Goal: Information Seeking & Learning: Learn about a topic

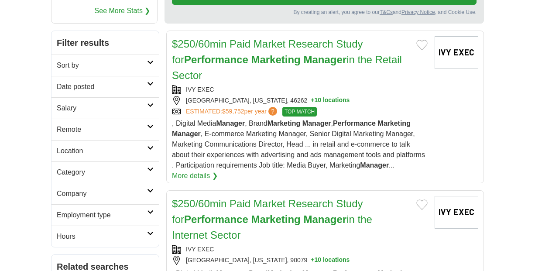
scroll to position [148, 0]
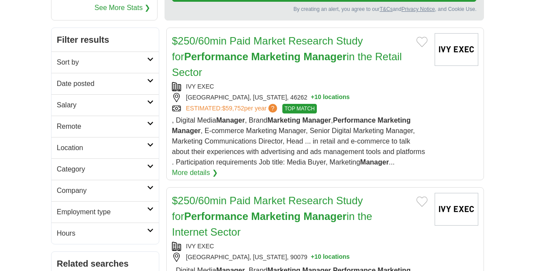
click at [147, 84] on link "Date posted" at bounding box center [104, 83] width 107 height 21
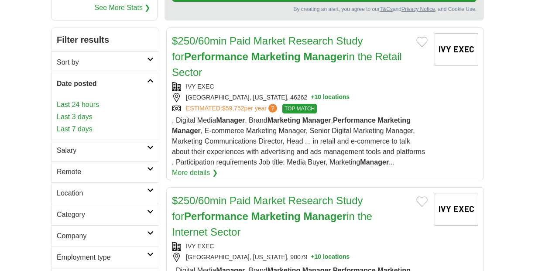
click at [78, 105] on link "Last 24 hours" at bounding box center [105, 104] width 97 height 10
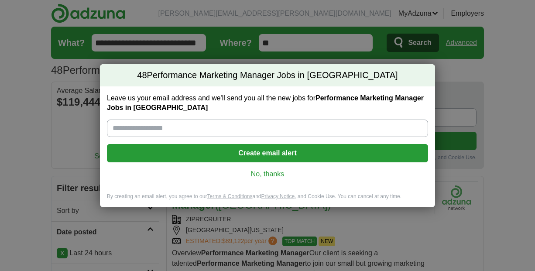
click at [272, 177] on link "No, thanks" at bounding box center [267, 174] width 307 height 10
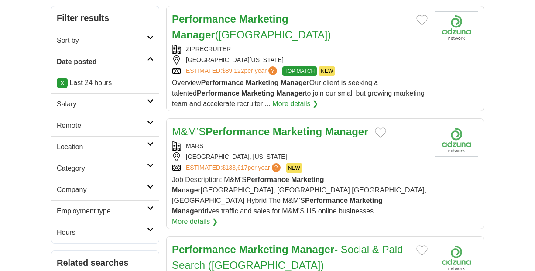
scroll to position [170, 0]
click at [149, 123] on icon at bounding box center [150, 122] width 7 height 4
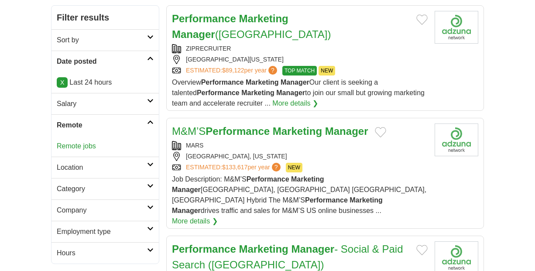
click at [83, 150] on link "Remote jobs" at bounding box center [76, 145] width 39 height 7
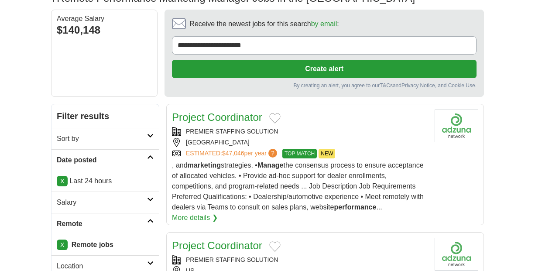
scroll to position [83, 0]
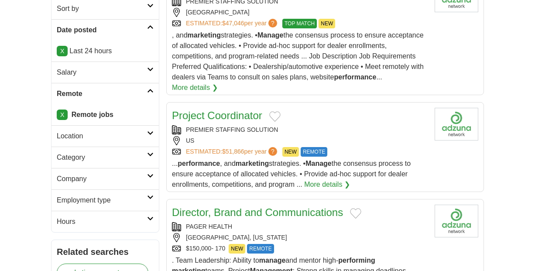
scroll to position [204, 0]
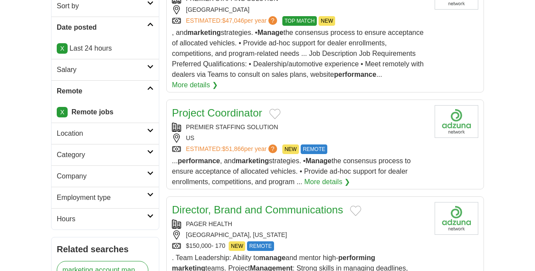
click at [61, 112] on link "X" at bounding box center [62, 112] width 11 height 10
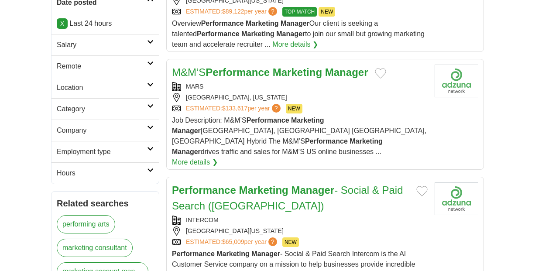
scroll to position [236, 0]
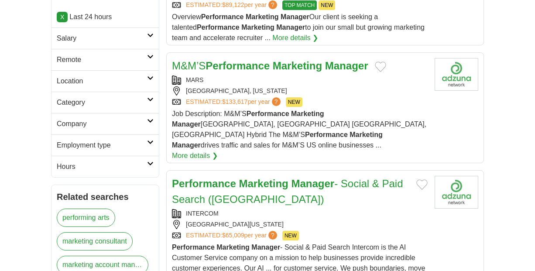
click at [151, 78] on icon at bounding box center [150, 78] width 7 height 4
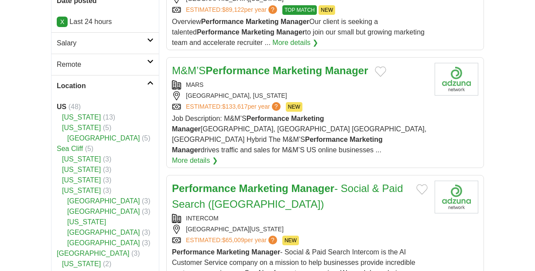
scroll to position [187, 0]
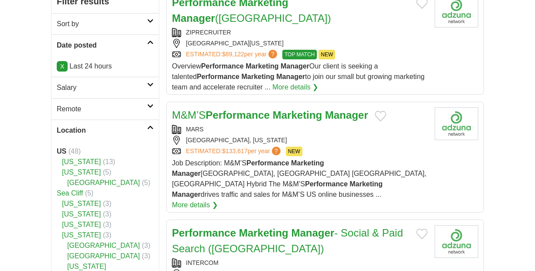
click at [85, 127] on h2 "Location" at bounding box center [102, 130] width 90 height 10
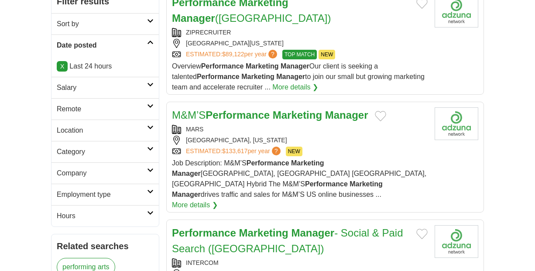
scroll to position [199, 0]
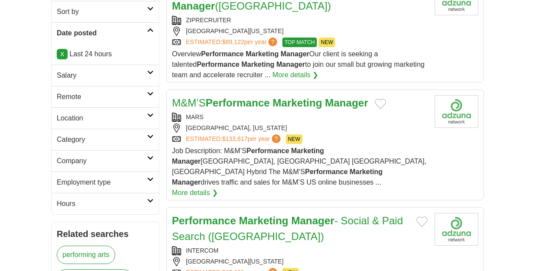
click at [117, 141] on h2 "Category" at bounding box center [102, 139] width 90 height 10
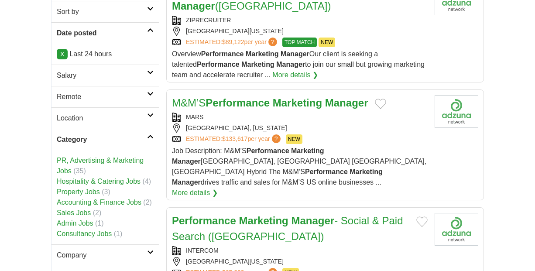
click at [150, 136] on icon at bounding box center [150, 136] width 7 height 4
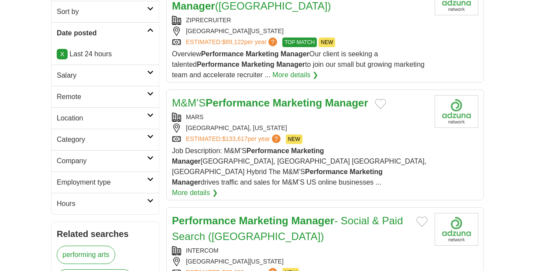
click at [152, 158] on icon at bounding box center [150, 158] width 7 height 4
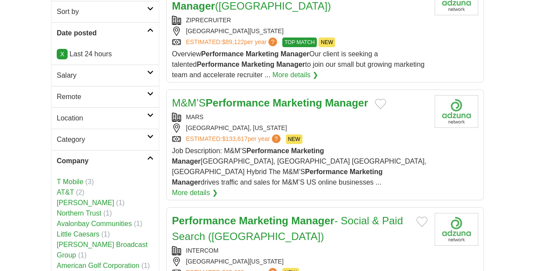
click at [152, 157] on icon at bounding box center [150, 158] width 7 height 4
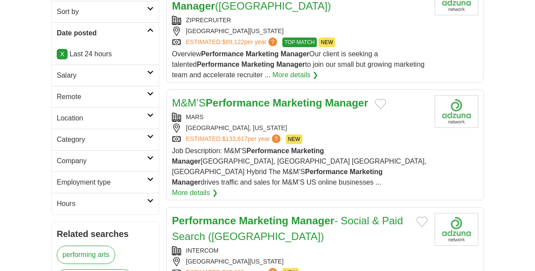
click at [150, 177] on icon at bounding box center [150, 179] width 7 height 4
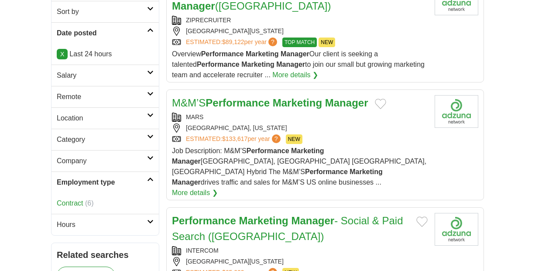
click at [150, 177] on icon at bounding box center [150, 179] width 7 height 4
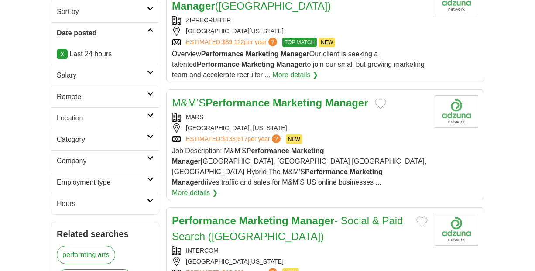
click at [150, 200] on icon at bounding box center [150, 200] width 7 height 4
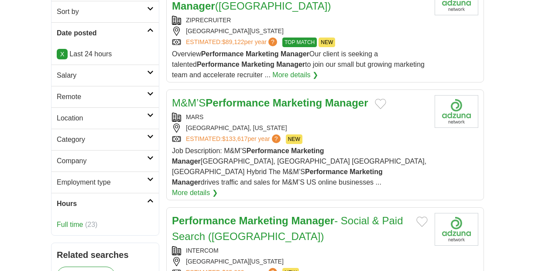
click at [150, 200] on icon at bounding box center [150, 200] width 7 height 4
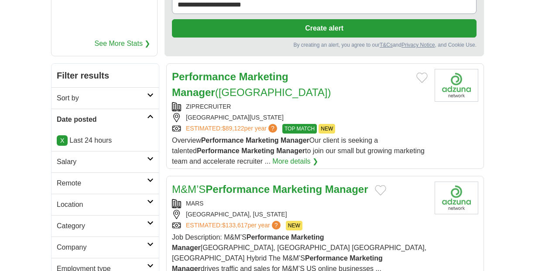
scroll to position [92, 0]
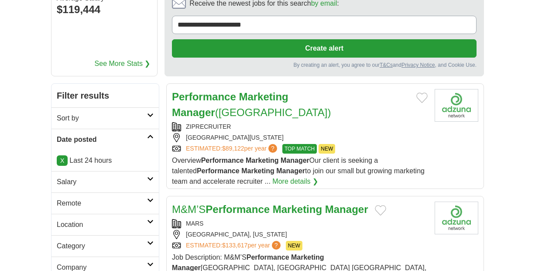
click at [151, 176] on link "Salary" at bounding box center [104, 181] width 107 height 21
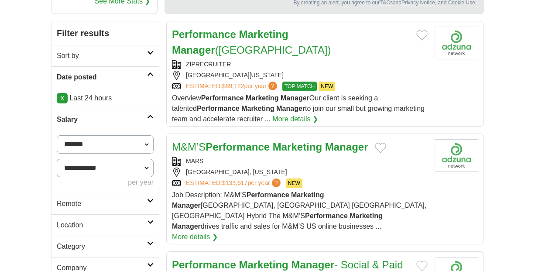
scroll to position [158, 0]
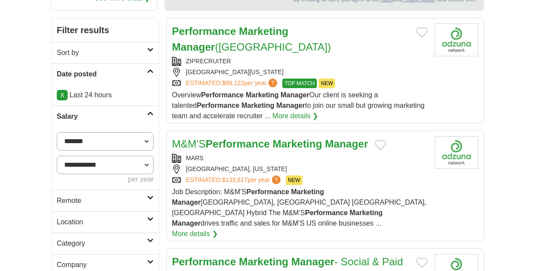
click at [144, 140] on select "**********" at bounding box center [105, 141] width 97 height 18
select select "******"
click at [57, 132] on select "**********" at bounding box center [105, 141] width 97 height 18
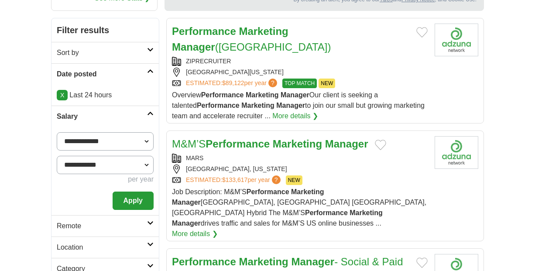
click at [112, 164] on select "**********" at bounding box center [105, 165] width 97 height 18
click at [57, 156] on select "**********" at bounding box center [105, 165] width 97 height 18
click at [134, 194] on button "Apply" at bounding box center [132, 200] width 41 height 18
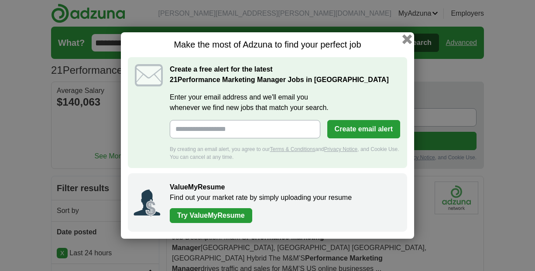
click at [405, 39] on button "button" at bounding box center [407, 39] width 10 height 10
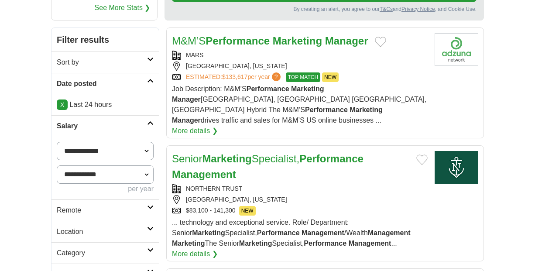
scroll to position [149, 0]
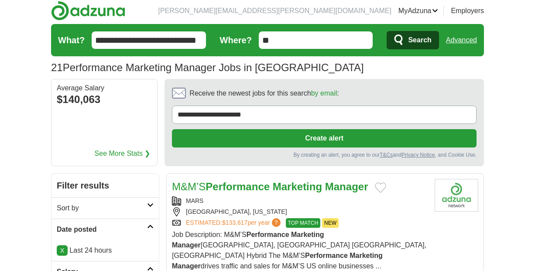
scroll to position [0, 0]
